Goal: Find specific page/section: Find specific page/section

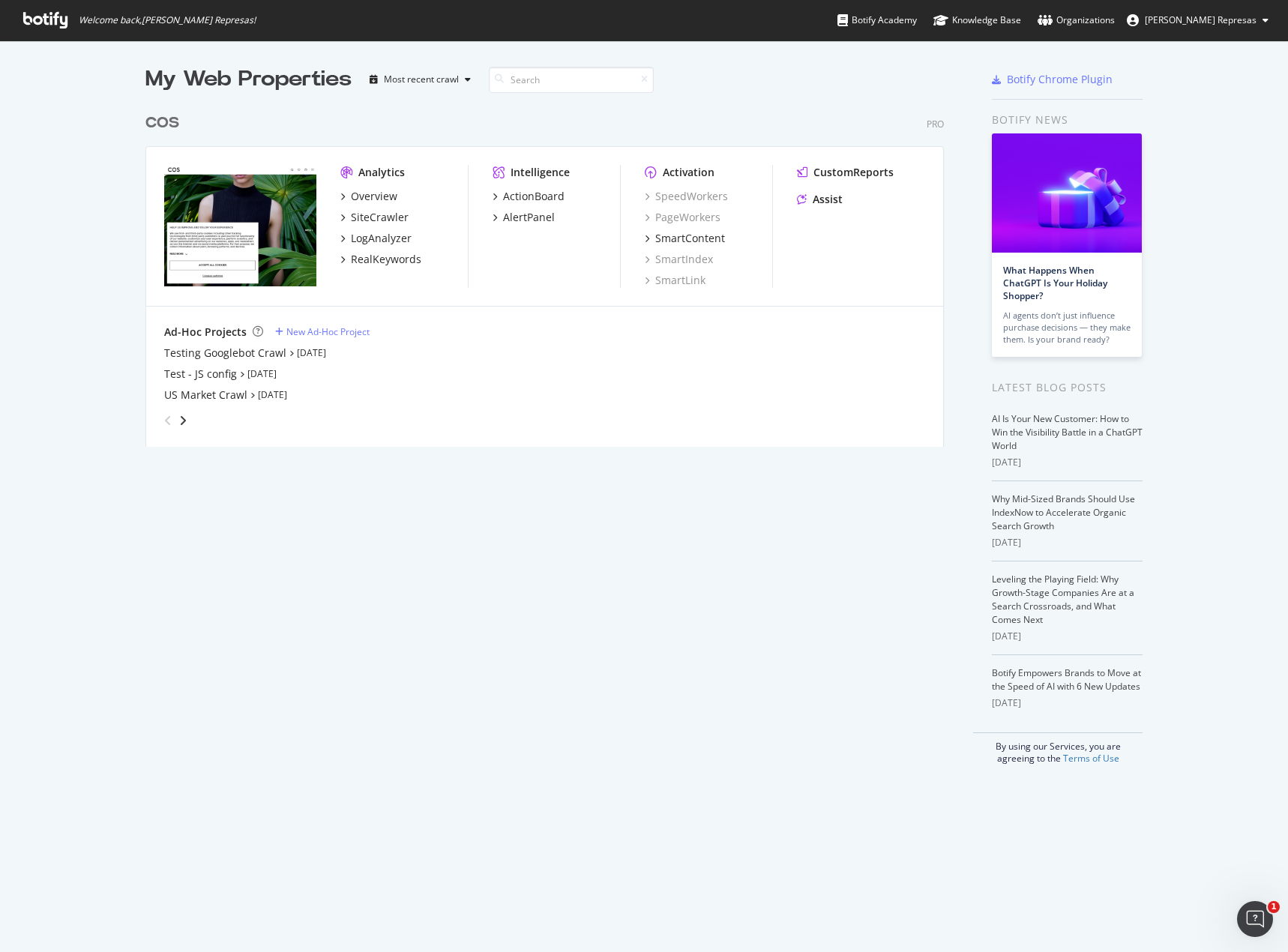
click at [449, 118] on div "COS Pro" at bounding box center [544, 123] width 799 height 22
click at [396, 522] on div "My Web Properties Most recent crawl COS Pro Analytics Overview SiteCrawler LogA…" at bounding box center [559, 414] width 829 height 700
click at [464, 85] on div "Most recent crawl" at bounding box center [421, 79] width 113 height 23
drag, startPoint x: 569, startPoint y: 87, endPoint x: 585, endPoint y: 86, distance: 16.0
click at [572, 86] on input at bounding box center [571, 79] width 165 height 26
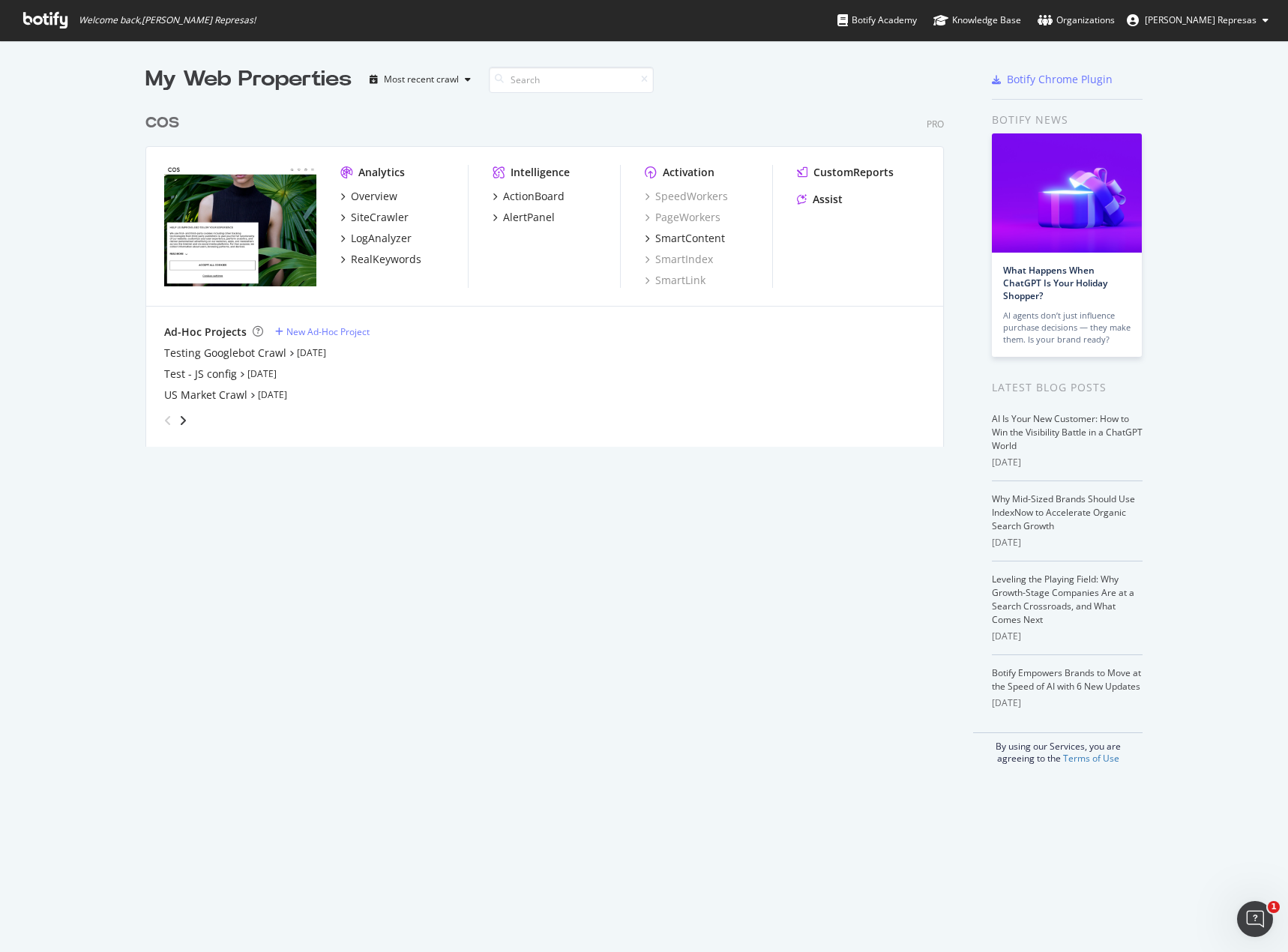
drag, startPoint x: 758, startPoint y: 100, endPoint x: 991, endPoint y: 104, distance: 233.0
click at [759, 100] on div "COS Pro Analytics Overview SiteCrawler LogAnalyzer RealKeywords Intelligence Ac…" at bounding box center [550, 270] width 811 height 352
click at [275, 105] on div "COS Pro Analytics Overview SiteCrawler LogAnalyzer RealKeywords Intelligence Ac…" at bounding box center [550, 270] width 811 height 352
click at [378, 199] on div "Overview" at bounding box center [375, 196] width 47 height 15
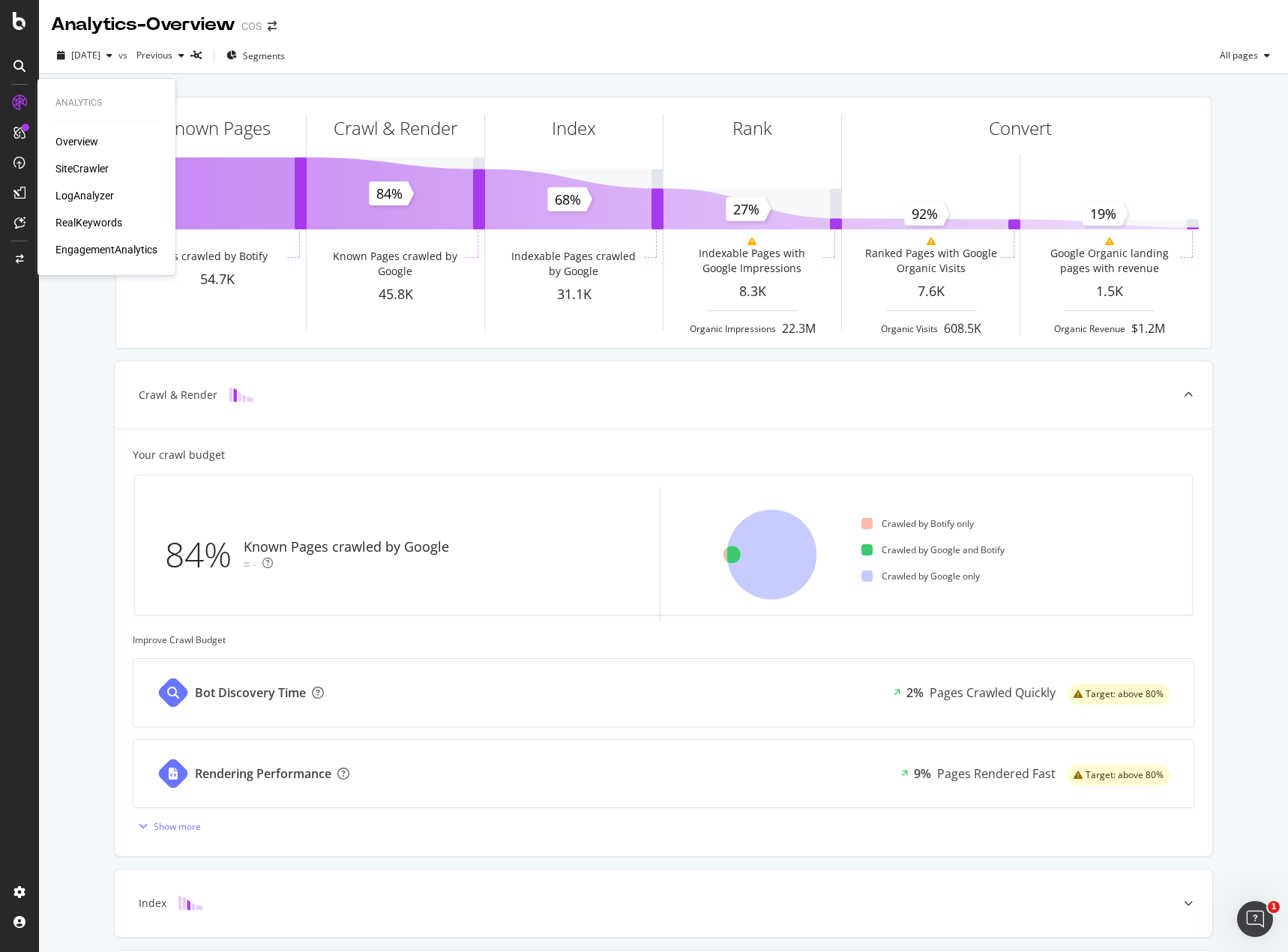
click at [82, 190] on div "LogAnalyzer" at bounding box center [85, 195] width 59 height 15
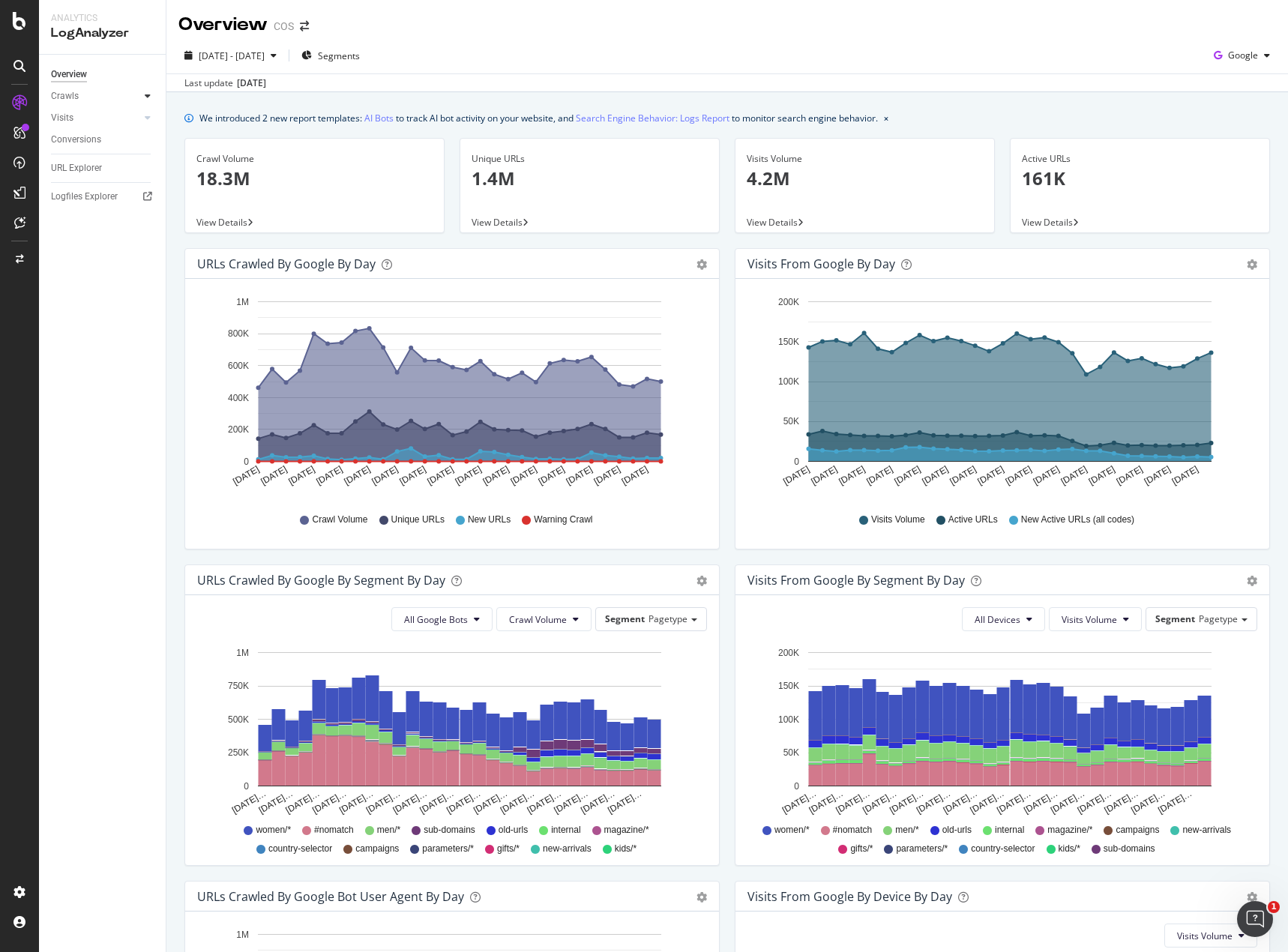
click at [149, 94] on icon at bounding box center [148, 96] width 6 height 9
click at [151, 96] on div at bounding box center [148, 95] width 15 height 15
click at [105, 193] on div "Logfiles Explorer" at bounding box center [85, 196] width 67 height 15
click at [999, 96] on div "We introduced 2 new report templates: AI Bots to track AI bot activity on your …" at bounding box center [727, 670] width 1121 height 1157
